Goal: Navigation & Orientation: Go to known website

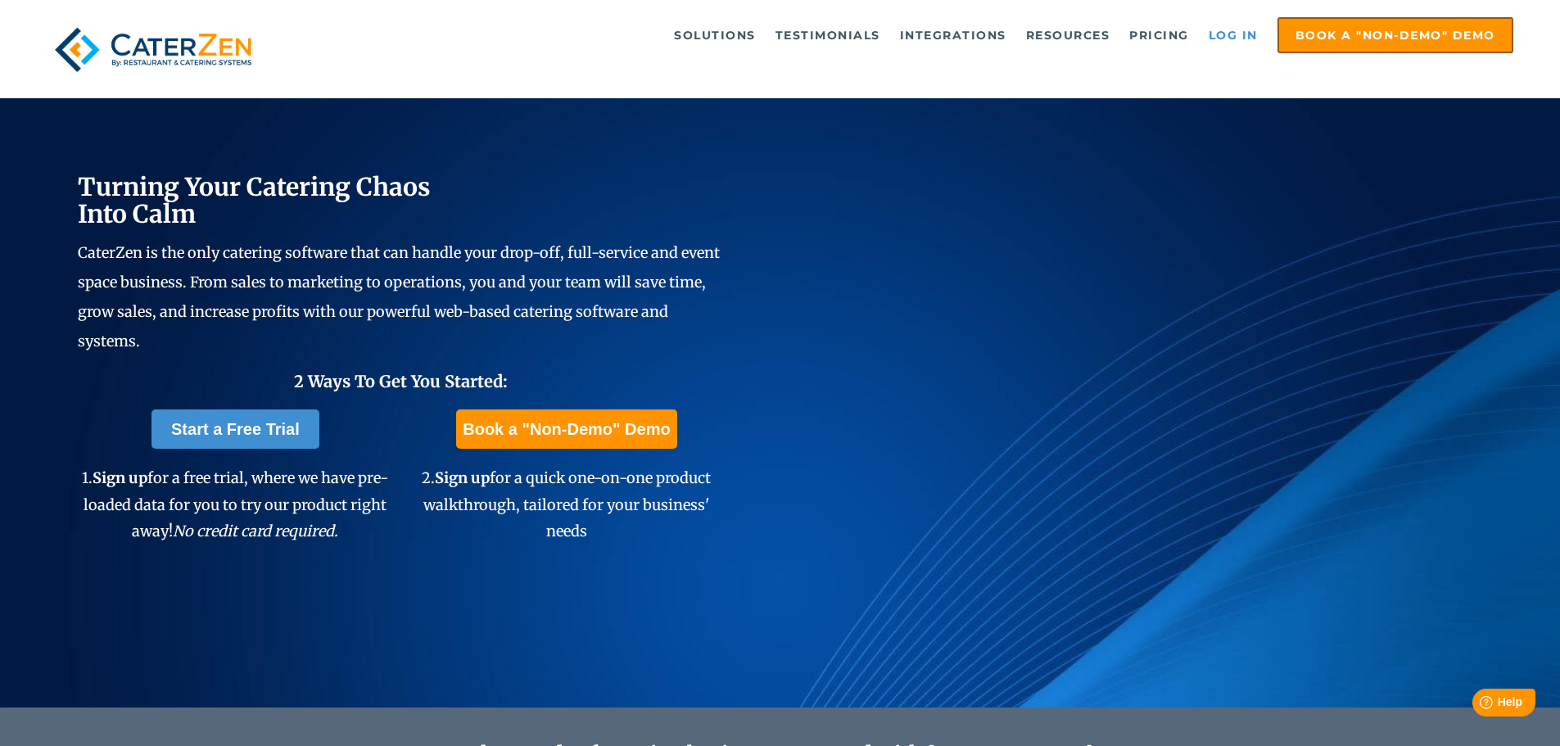
click at [1231, 31] on link "Log in" at bounding box center [1233, 35] width 66 height 33
click at [1231, 12] on div "Solutions Catering CRM Catering Sales Catering Management Catering Marketing Ca…" at bounding box center [780, 49] width 1560 height 98
click at [1224, 21] on link "Log in" at bounding box center [1233, 35] width 66 height 33
